Goal: Task Accomplishment & Management: Manage account settings

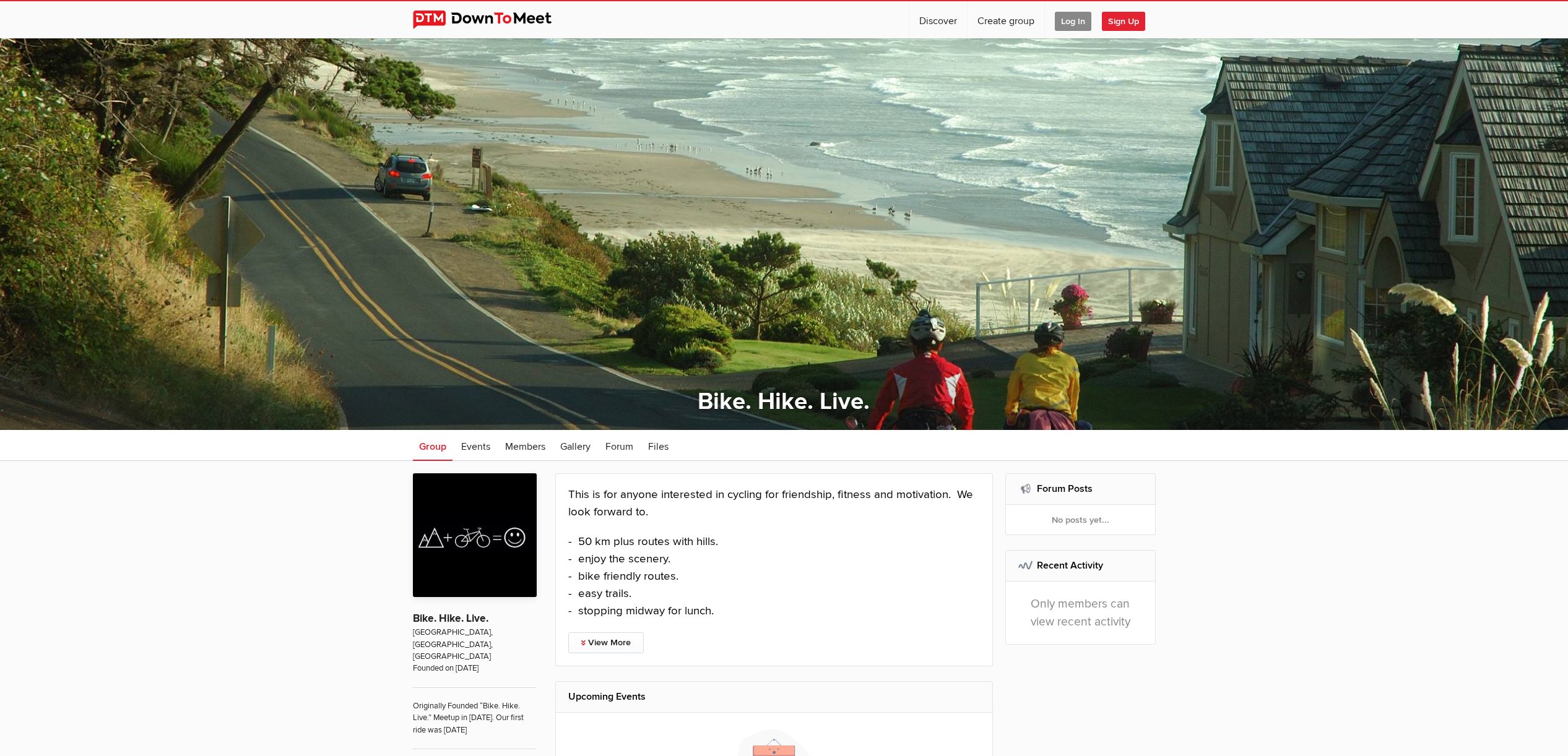
scroll to position [4, 0]
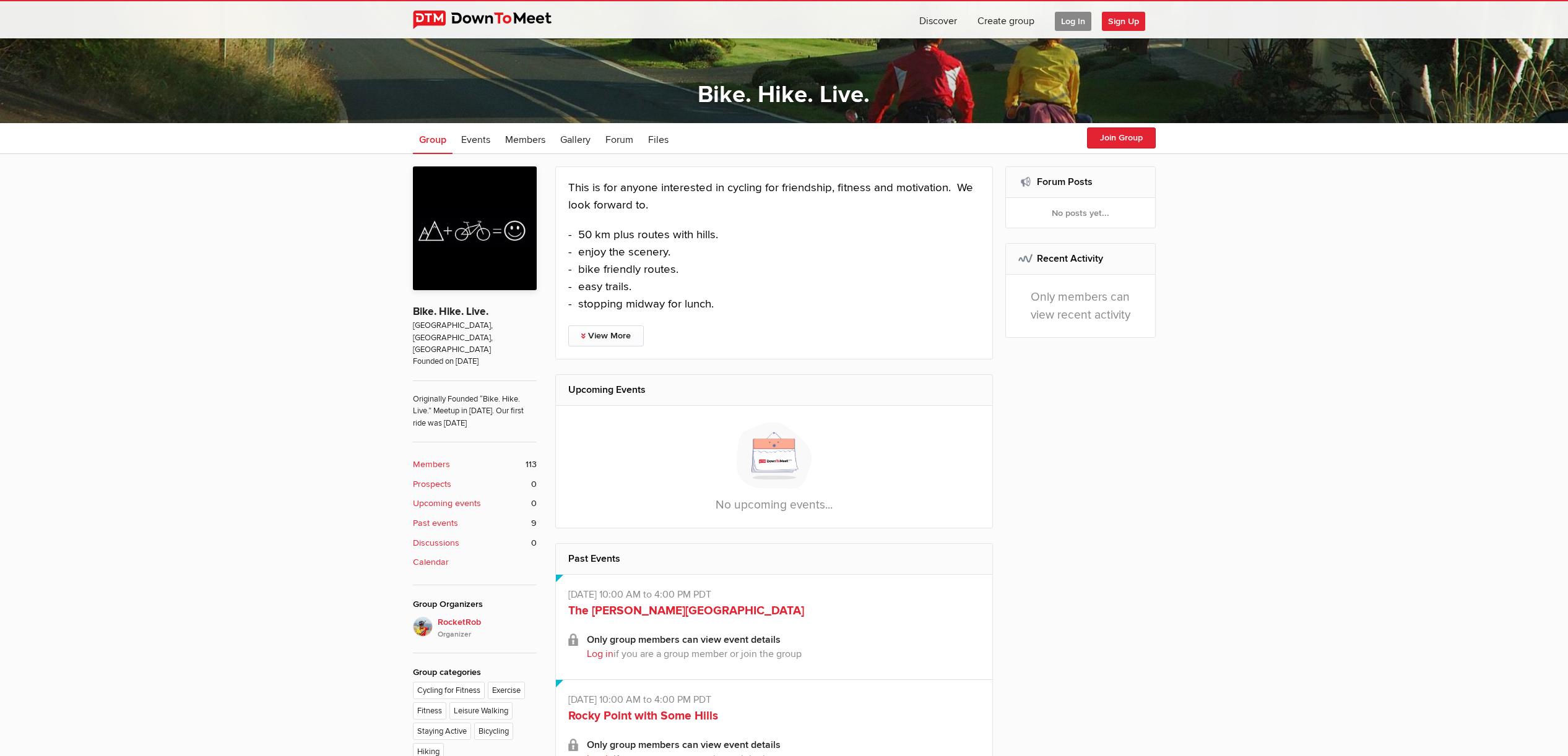
scroll to position [303, 0]
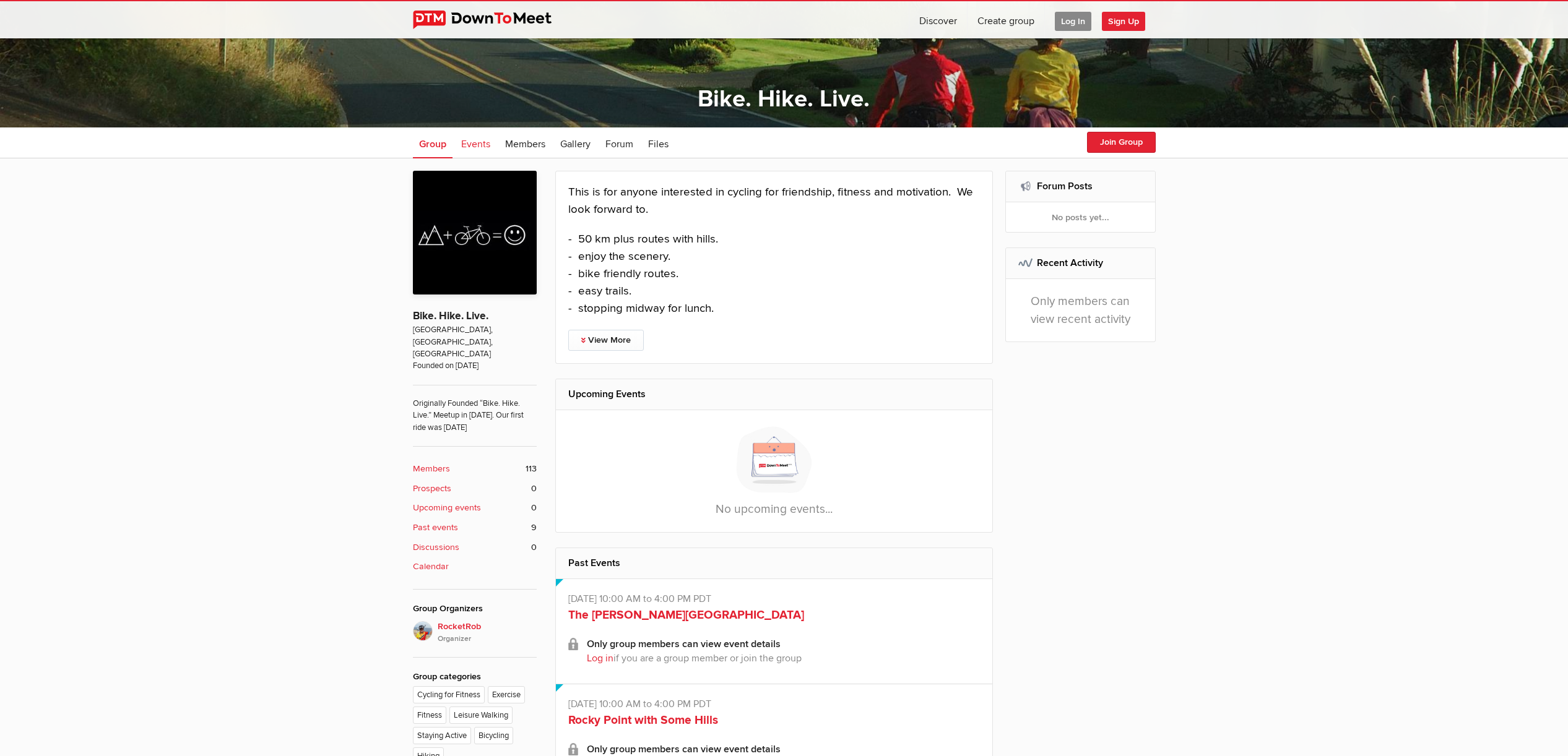
click at [475, 143] on span "Events" at bounding box center [476, 145] width 29 height 13
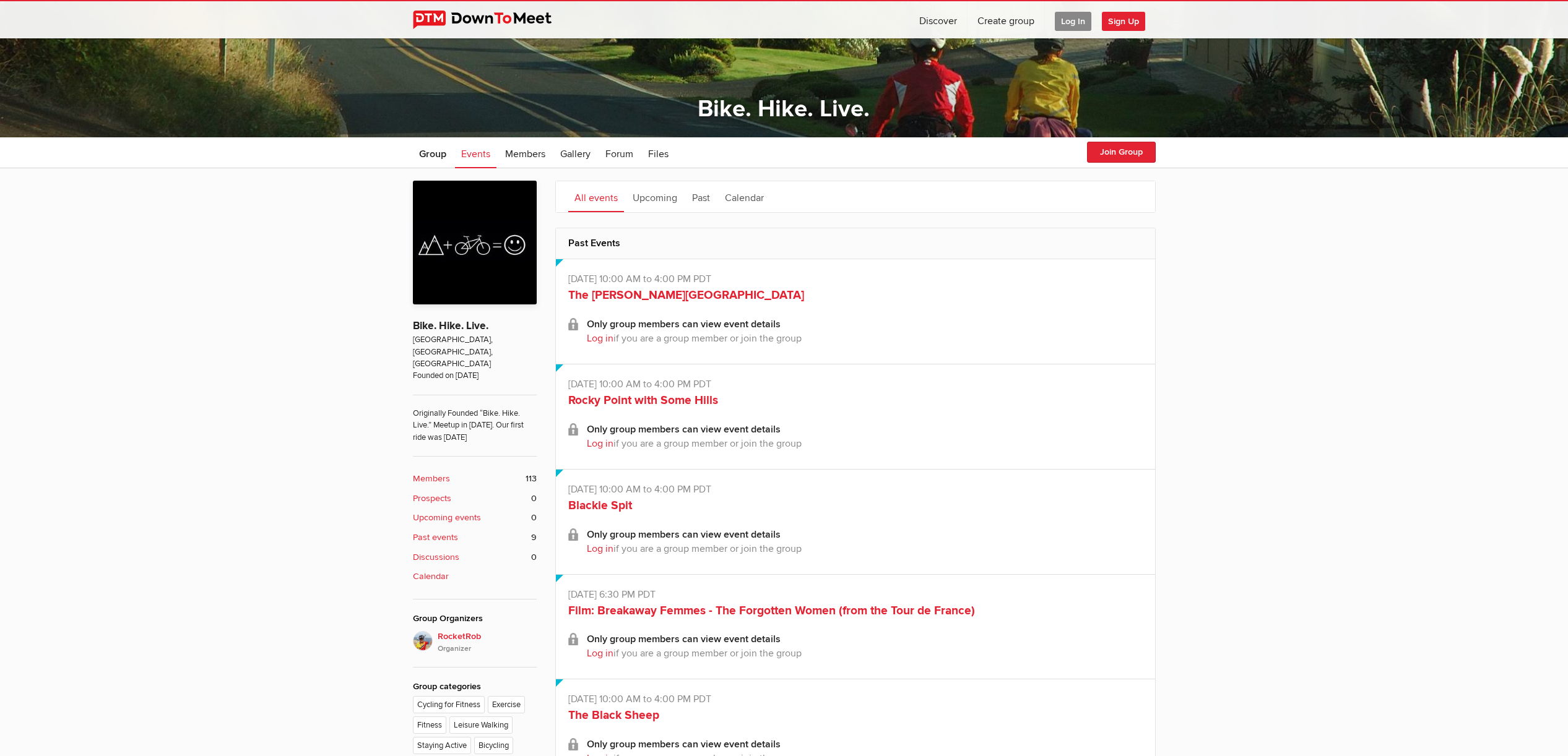
scroll to position [291, 0]
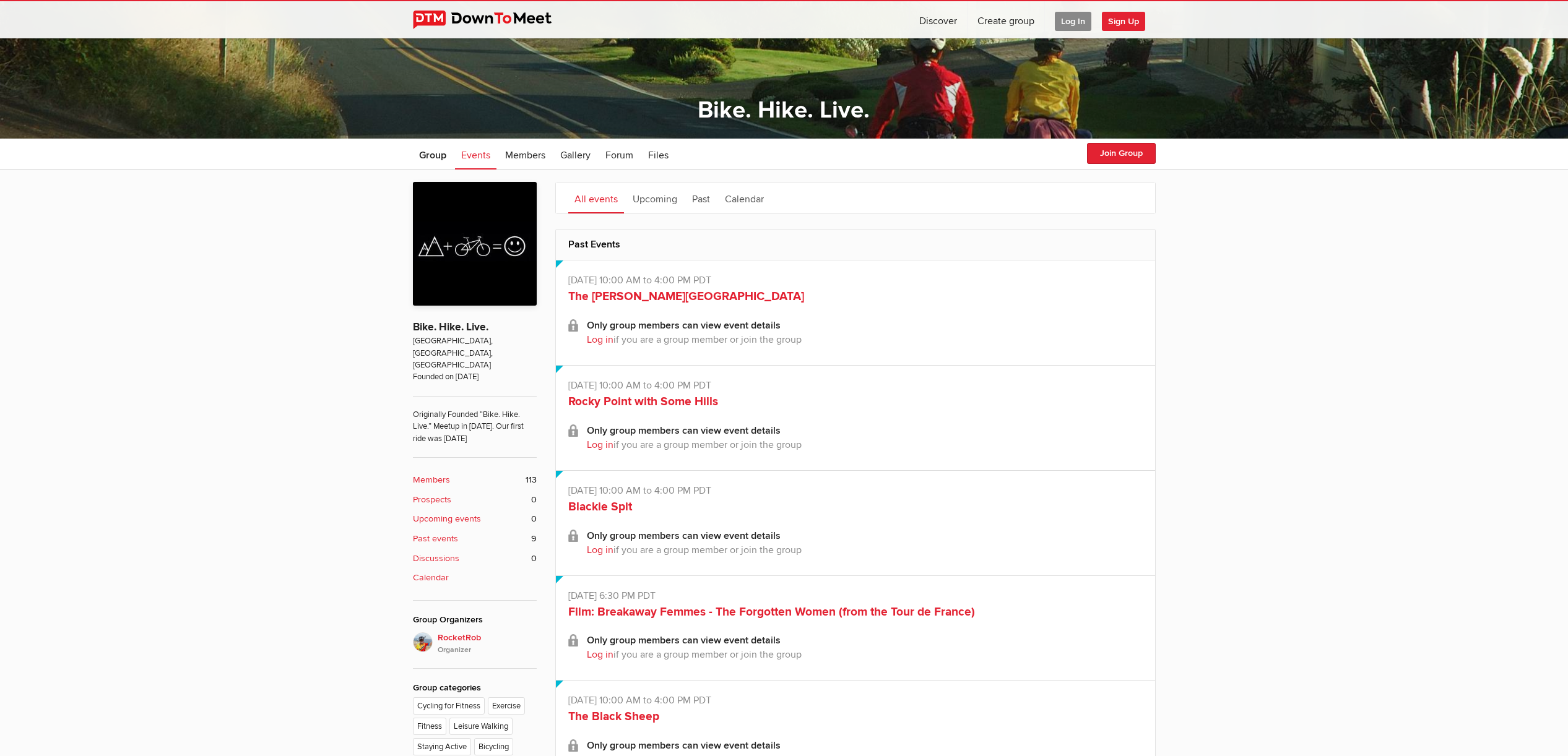
drag, startPoint x: 440, startPoint y: 496, endPoint x: 504, endPoint y: 495, distance: 64.0
click at [440, 512] on b "Upcoming events" at bounding box center [447, 518] width 68 height 13
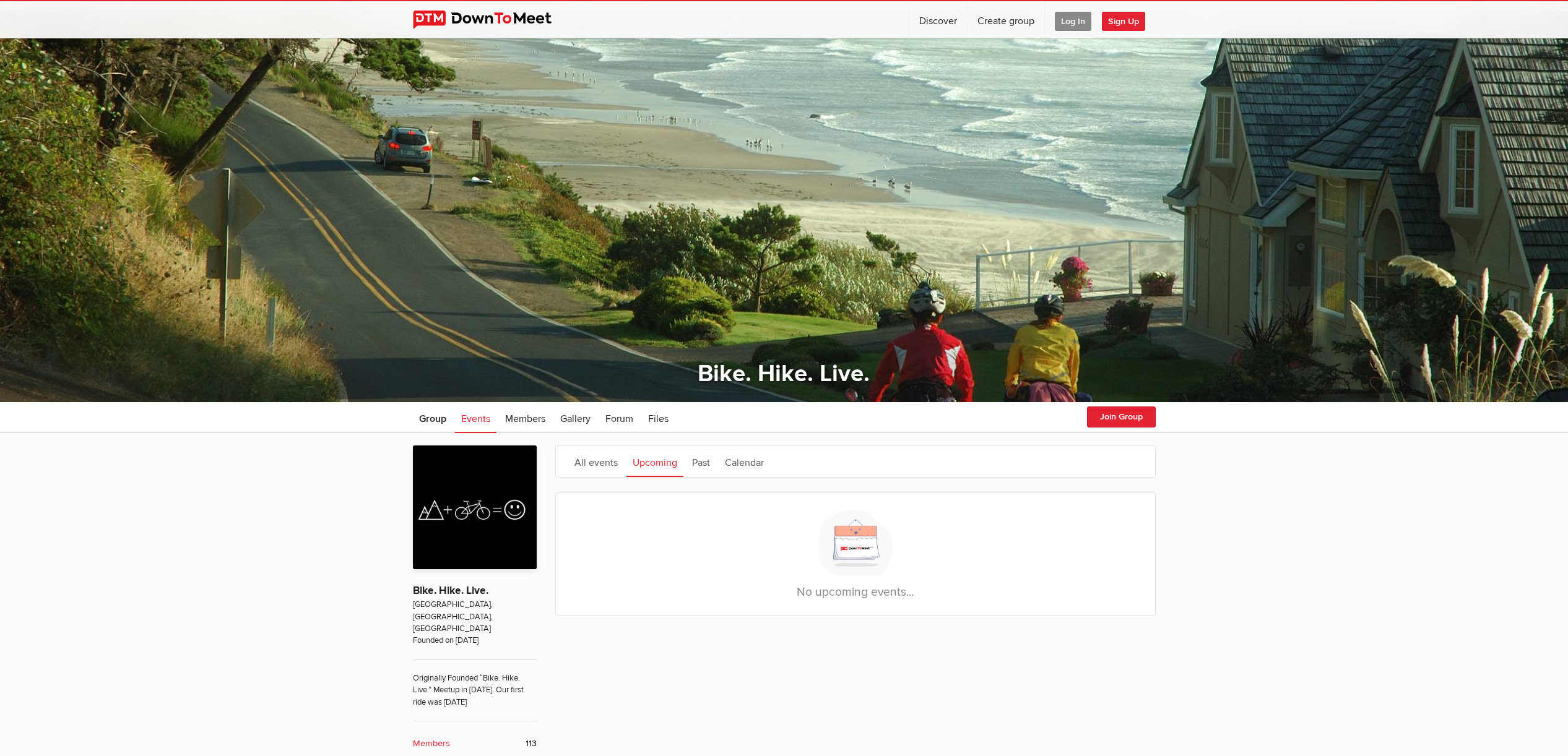
scroll to position [282, 0]
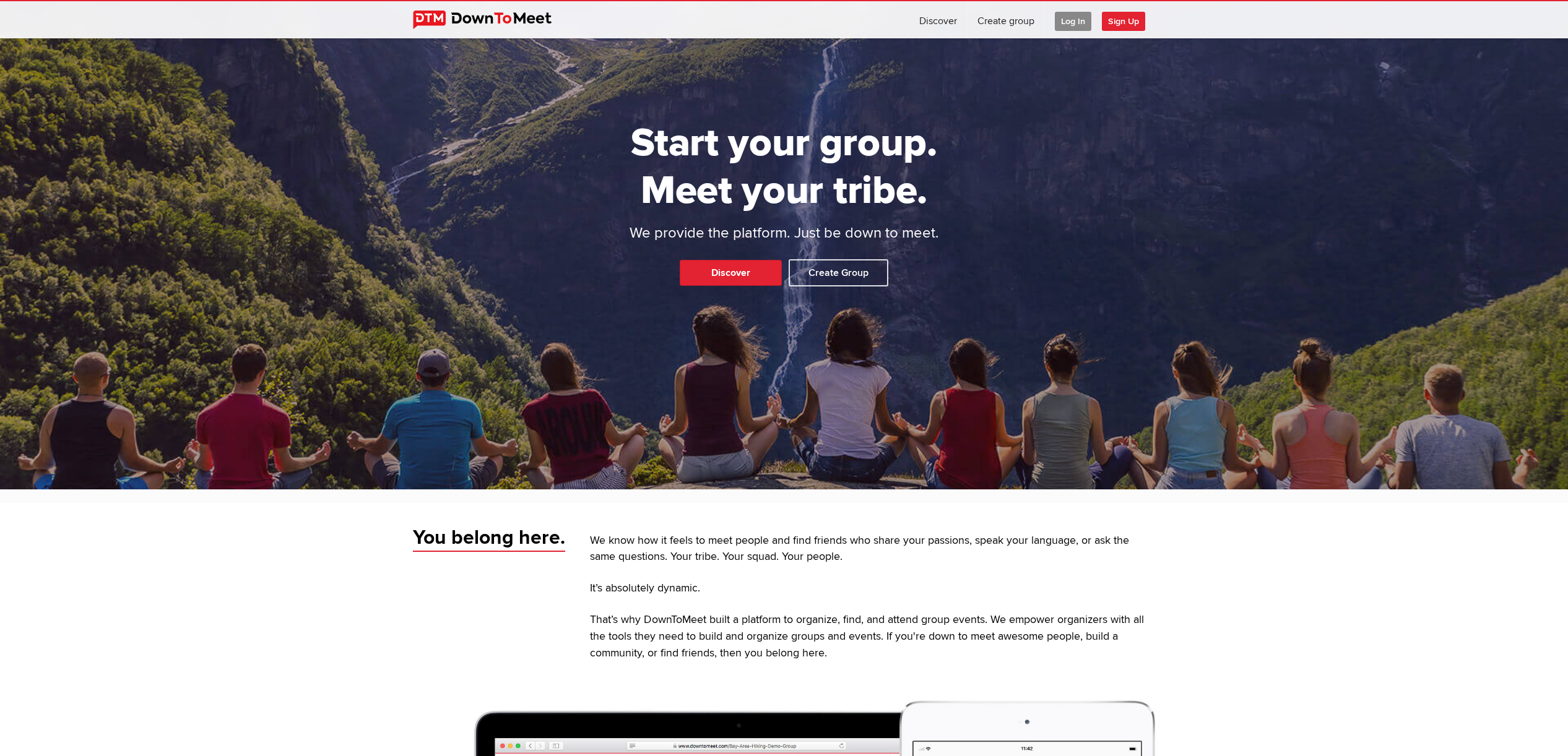
scroll to position [131, 0]
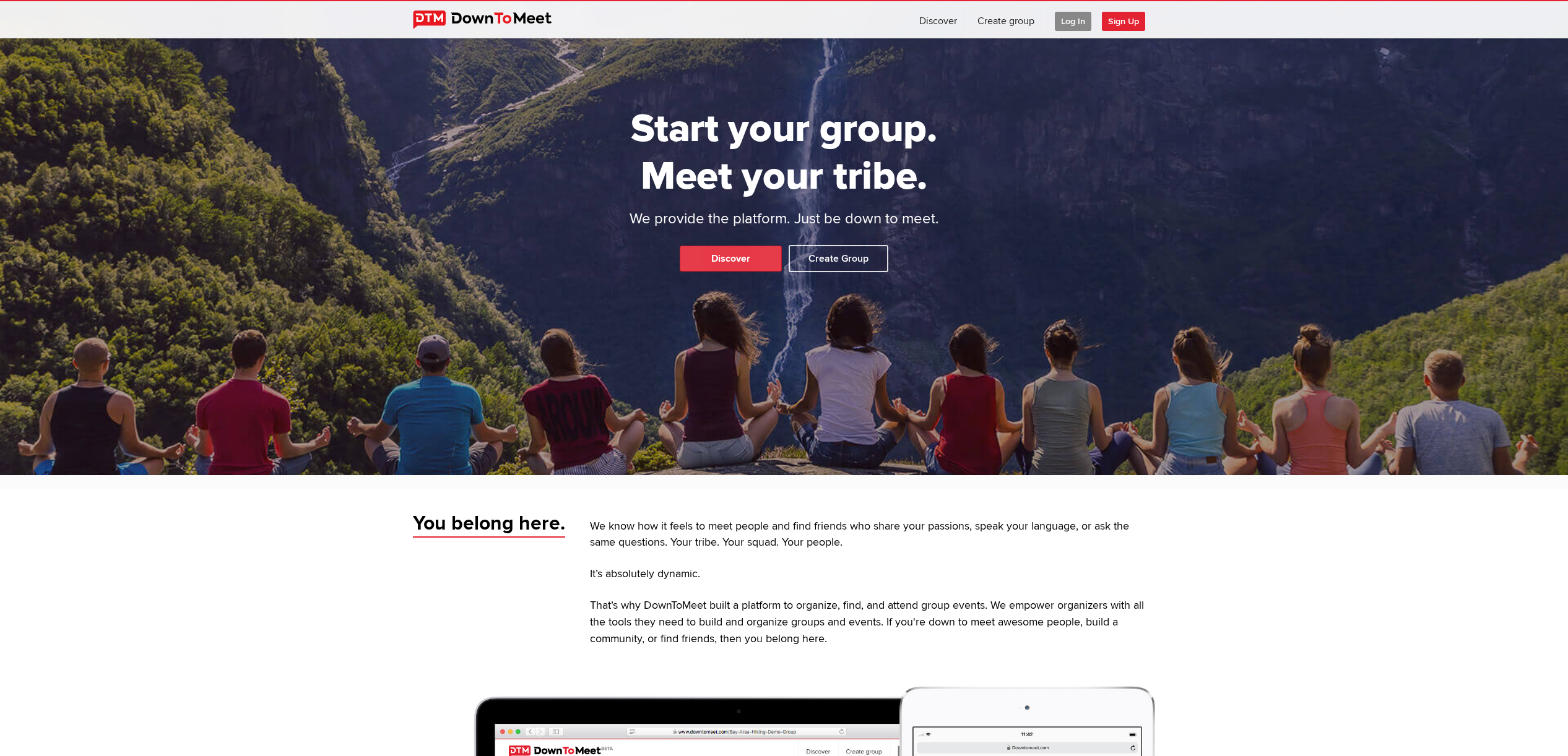
click at [721, 263] on link "Discover" at bounding box center [731, 259] width 102 height 26
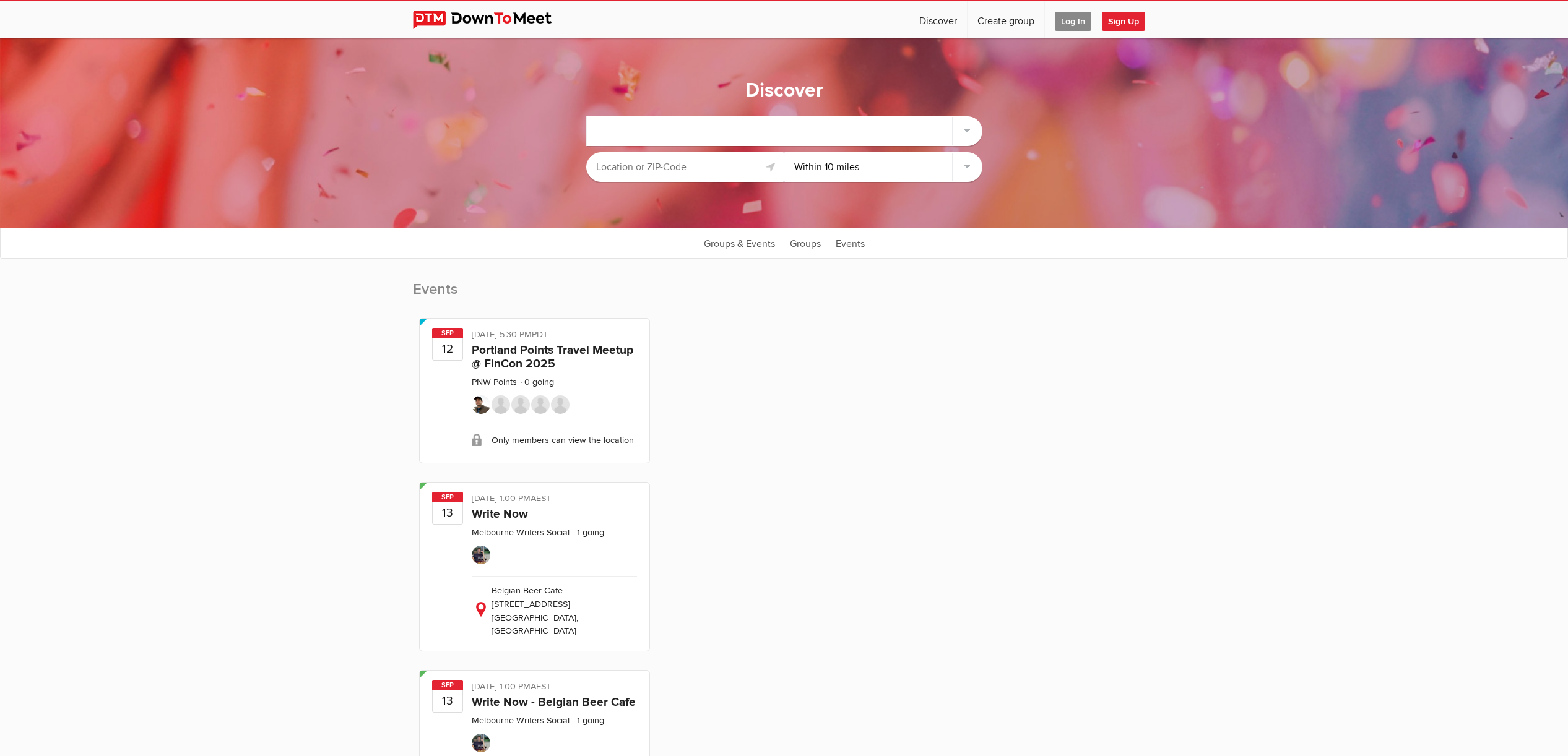
click at [968, 166] on select "Within 10 miles Within 25 miles Within 50 miles Within 100 miles Within any dis…" at bounding box center [883, 167] width 198 height 30
select select "Within 25 miles"
drag, startPoint x: 858, startPoint y: 242, endPoint x: 858, endPoint y: 249, distance: 7.0
click at [858, 242] on link "Events" at bounding box center [850, 242] width 41 height 31
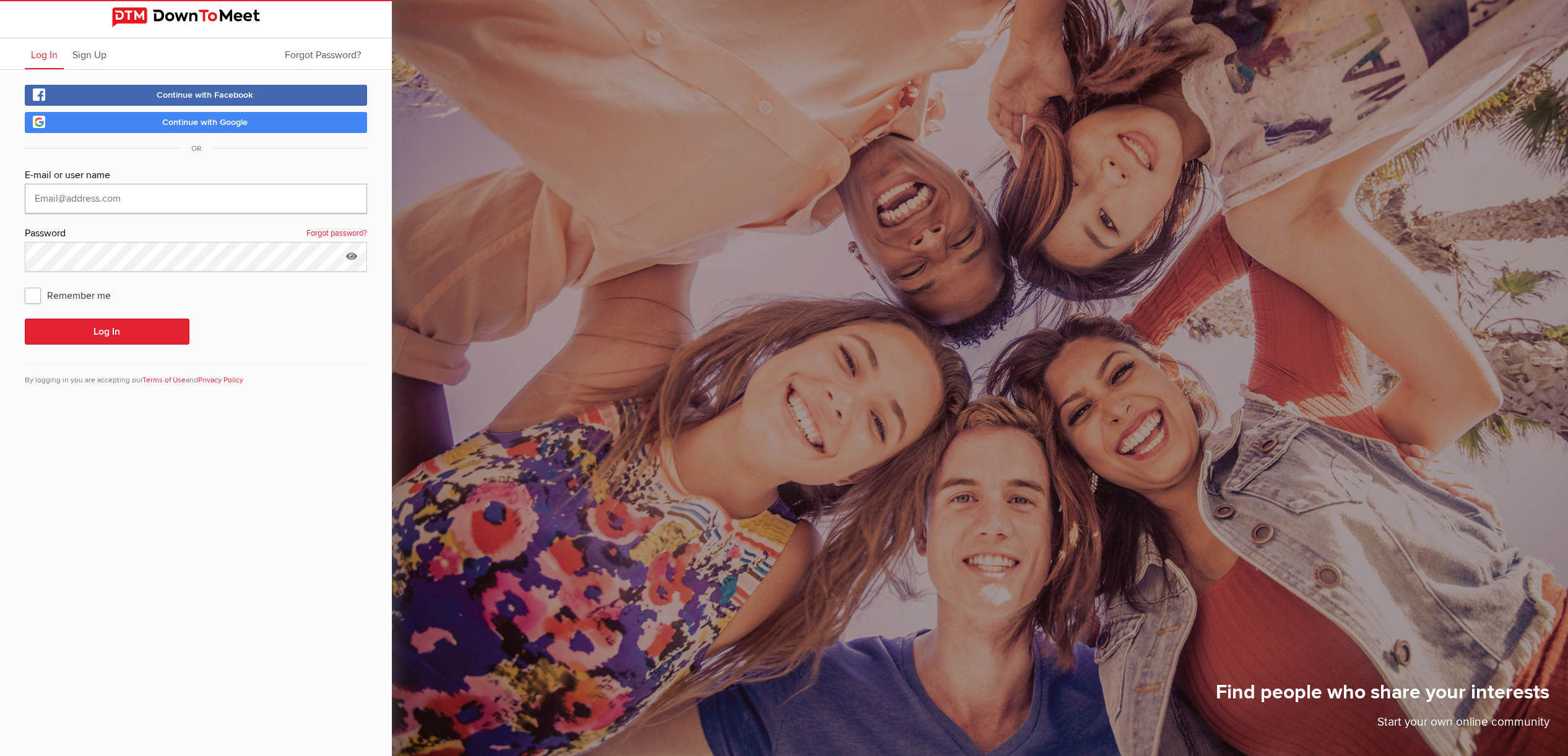
click at [188, 196] on input "text" at bounding box center [196, 198] width 342 height 30
type input "tiburonid@gmail.com"
click at [24, 319] on button "Log In" at bounding box center [107, 331] width 165 height 26
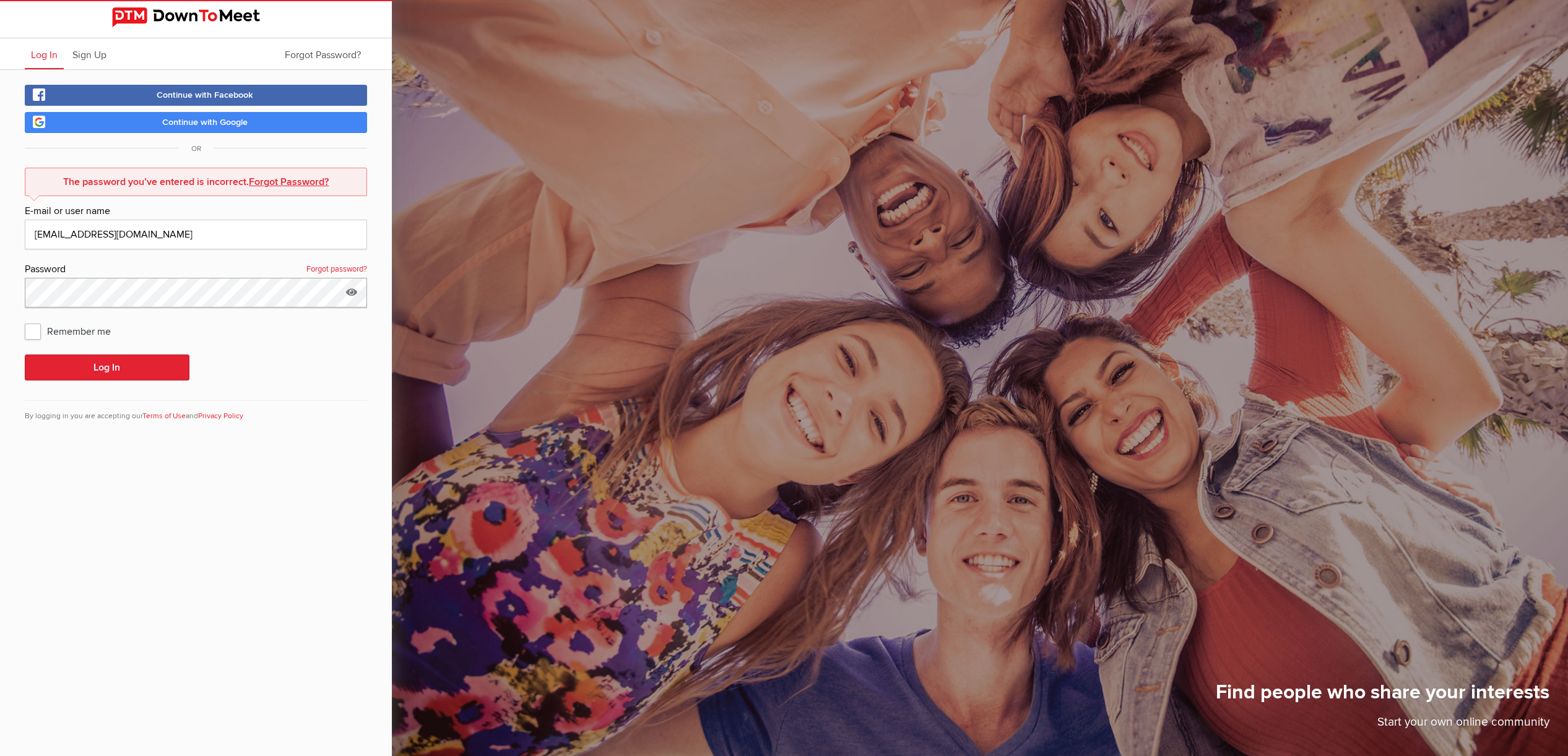
click at [24, 355] on button "Log In" at bounding box center [107, 368] width 165 height 26
click at [115, 364] on button "Log In" at bounding box center [107, 368] width 165 height 26
drag, startPoint x: 239, startPoint y: 398, endPoint x: 251, endPoint y: 402, distance: 12.6
click at [239, 399] on div "The password you’ve entered is incorrect. Forgot Password? E-mail or user name …" at bounding box center [196, 302] width 342 height 269
